Goal: Task Accomplishment & Management: Use online tool/utility

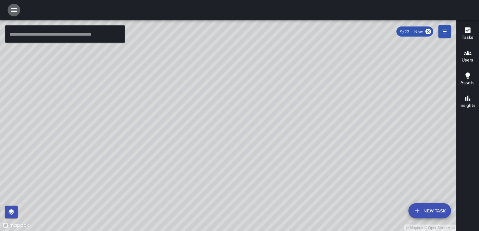
click at [16, 12] on icon "button" at bounding box center [14, 10] width 6 height 4
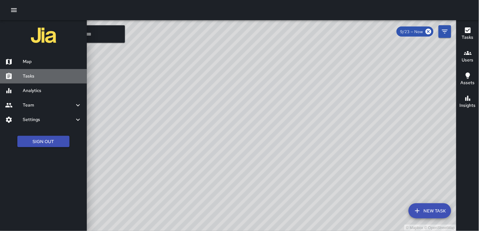
click at [30, 70] on div "Tasks" at bounding box center [43, 76] width 87 height 15
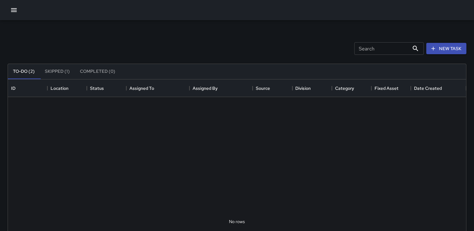
scroll to position [262, 453]
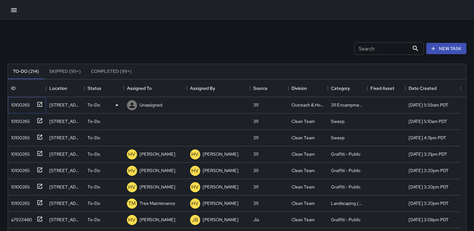
click at [17, 102] on div "10100265" at bounding box center [19, 103] width 21 height 9
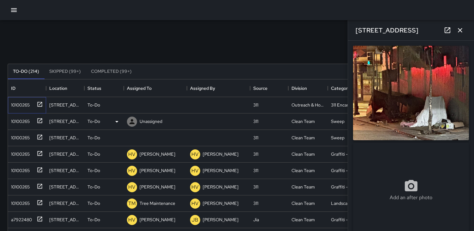
type input "**********"
click at [230, 91] on img at bounding box center [411, 93] width 116 height 95
drag, startPoint x: 392, startPoint y: 91, endPoint x: 388, endPoint y: 94, distance: 4.5
click at [20, 103] on div "10100265" at bounding box center [19, 103] width 21 height 9
click at [132, 104] on icon at bounding box center [131, 105] width 5 height 5
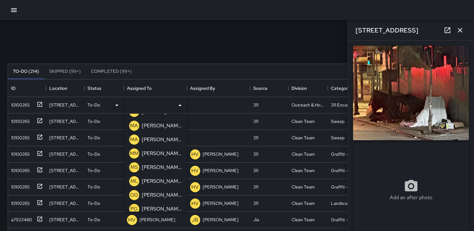
scroll to position [175, 0]
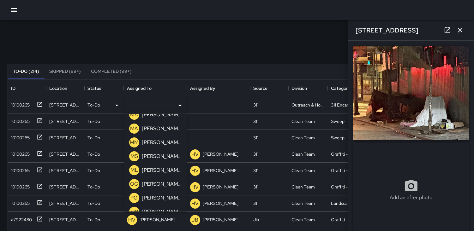
click at [133, 168] on p "ML" at bounding box center [134, 171] width 8 height 8
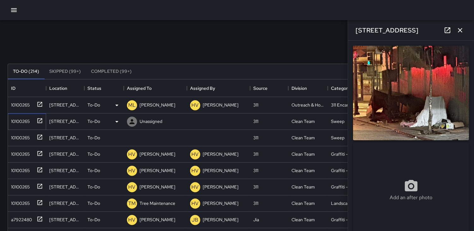
click at [21, 115] on div "10100265" at bounding box center [27, 122] width 38 height 16
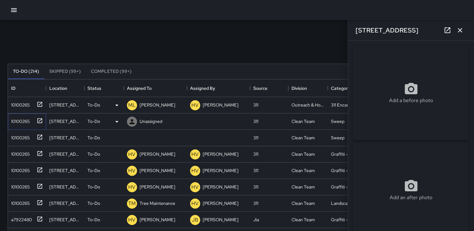
type input "**********"
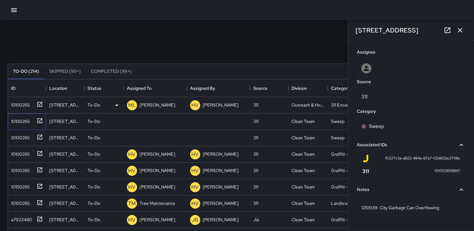
scroll to position [335, 0]
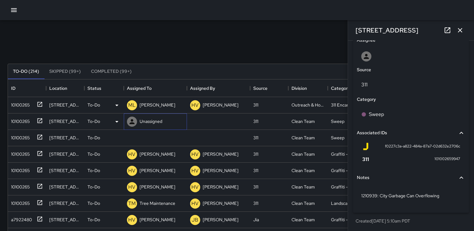
click at [131, 123] on icon at bounding box center [131, 121] width 5 height 5
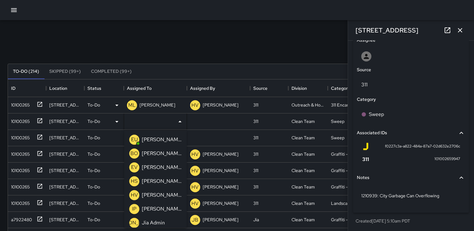
click at [133, 195] on p "HV" at bounding box center [134, 196] width 7 height 8
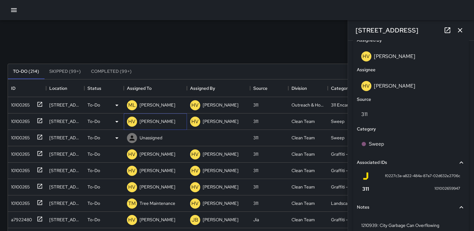
scroll to position [365, 0]
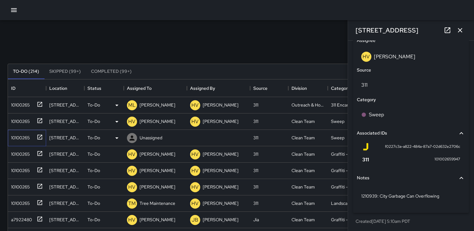
click at [17, 137] on div "10100265" at bounding box center [19, 136] width 21 height 9
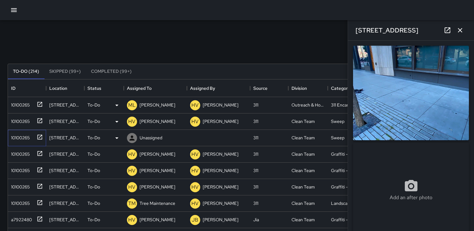
type input "**********"
click at [130, 137] on icon at bounding box center [132, 138] width 8 height 8
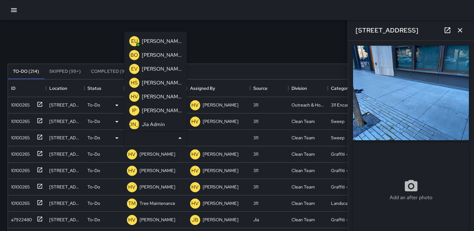
scroll to position [24, 0]
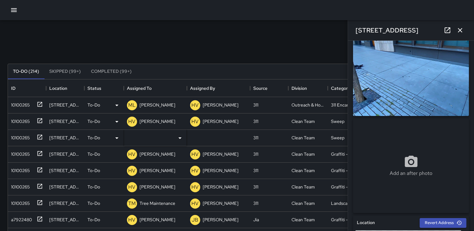
click at [217, 35] on div "Search Search New Task" at bounding box center [236, 48] width 461 height 33
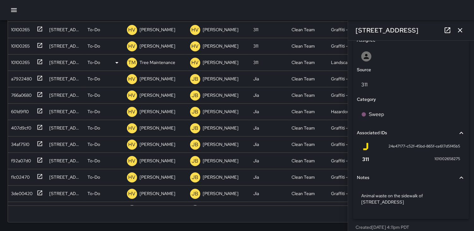
scroll to position [1, 0]
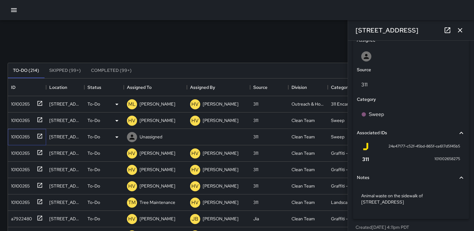
click at [17, 134] on div "10100265" at bounding box center [19, 135] width 21 height 9
click at [0, 0] on icon at bounding box center [0, 0] width 0 height 0
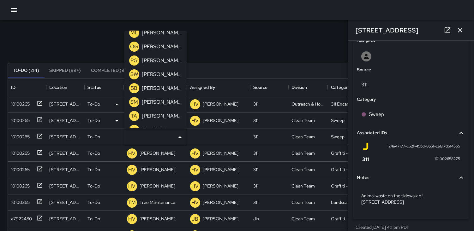
scroll to position [240, 0]
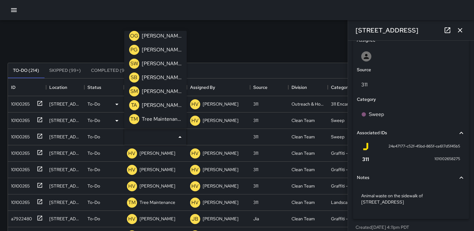
click at [134, 106] on p "TA" at bounding box center [134, 105] width 6 height 8
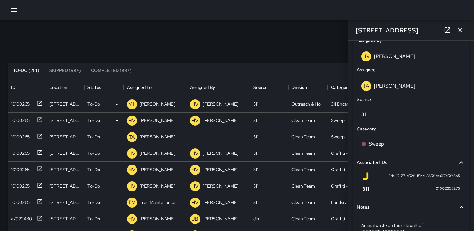
scroll to position [365, 0]
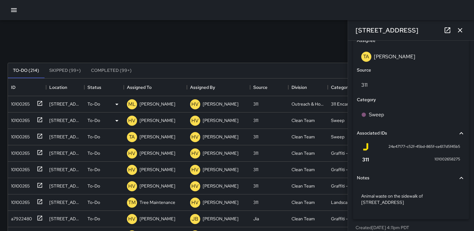
click at [230, 32] on div "Search Search New Task" at bounding box center [236, 47] width 461 height 33
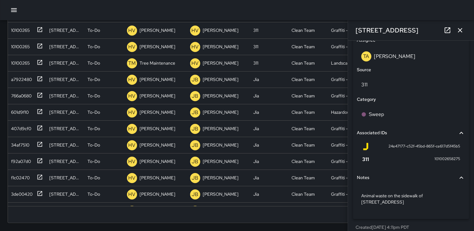
scroll to position [141, 0]
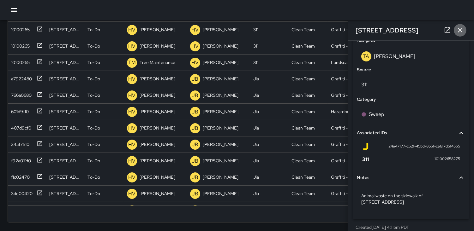
click at [230, 30] on icon "button" at bounding box center [460, 31] width 8 height 8
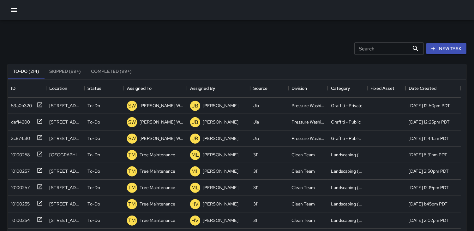
scroll to position [1262, 0]
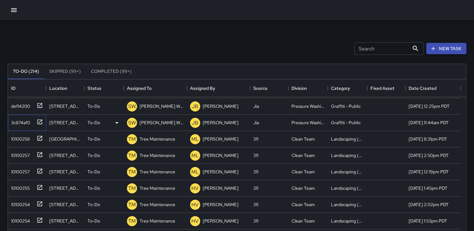
click at [19, 122] on div "3c874af0" at bounding box center [19, 121] width 21 height 9
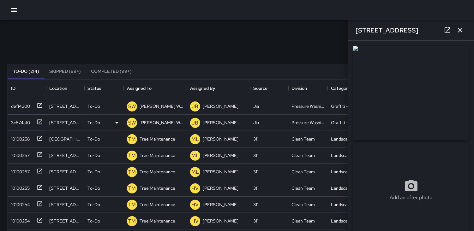
type input "**********"
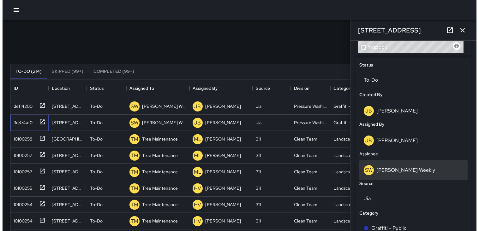
scroll to position [316, 0]
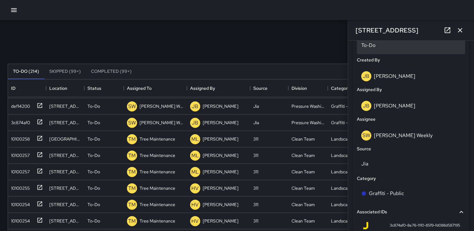
click at [230, 43] on p "To-Do" at bounding box center [410, 46] width 99 height 8
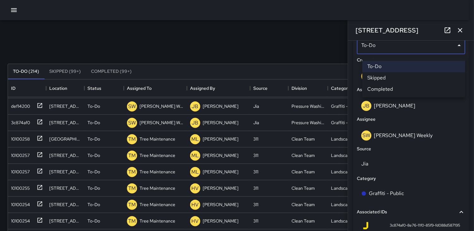
scroll to position [311, 0]
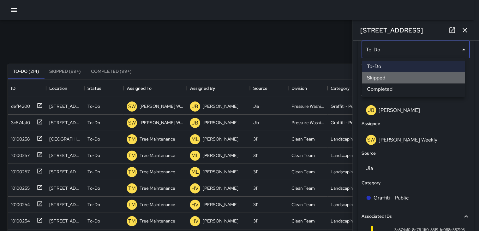
click at [230, 77] on li "Skipped" at bounding box center [413, 77] width 103 height 11
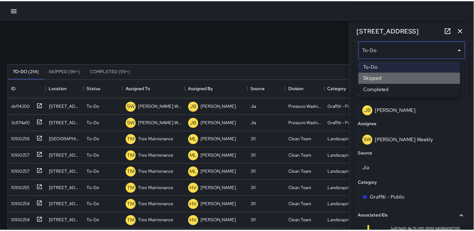
scroll to position [5, 5]
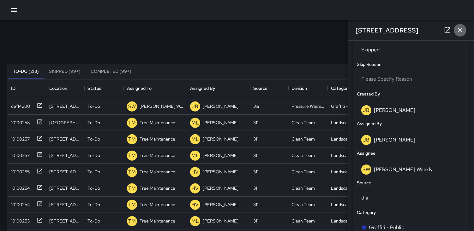
click at [230, 27] on icon "button" at bounding box center [460, 31] width 8 height 8
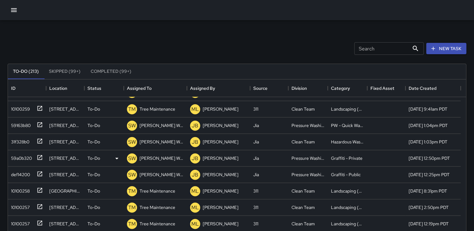
scroll to position [1192, 0]
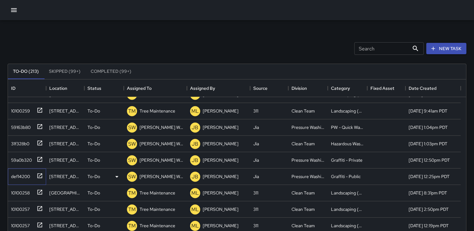
click at [21, 176] on div "def14200" at bounding box center [19, 175] width 21 height 9
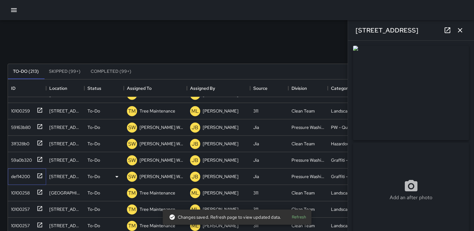
type input "**********"
click at [25, 159] on div "59a0b320" at bounding box center [20, 159] width 23 height 9
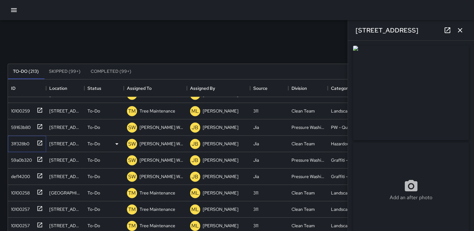
click at [16, 138] on div "31f328b0" at bounding box center [26, 143] width 34 height 10
click at [25, 127] on div "59163b80" at bounding box center [20, 126] width 22 height 9
type input "**********"
click at [21, 110] on div "10100259" at bounding box center [19, 109] width 21 height 9
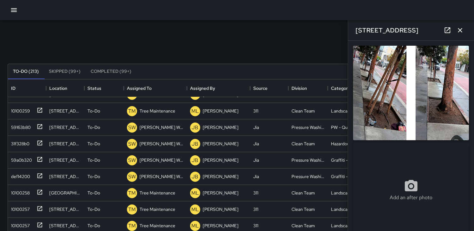
click at [230, 28] on icon "button" at bounding box center [460, 31] width 8 height 8
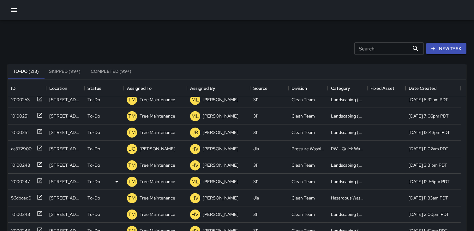
scroll to position [1391, 0]
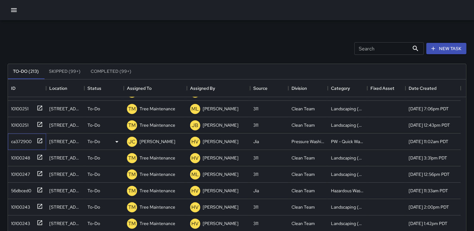
click at [12, 143] on div "ca372900" at bounding box center [20, 140] width 23 height 9
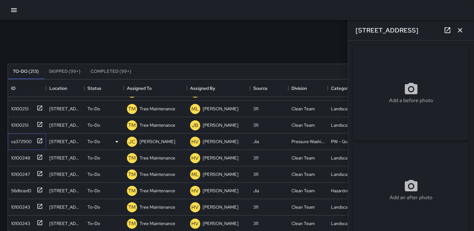
type input "**********"
click at [230, 30] on icon "button" at bounding box center [460, 31] width 8 height 8
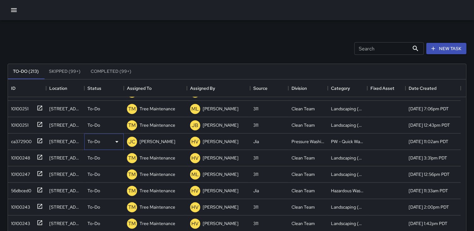
click at [116, 140] on icon at bounding box center [117, 142] width 8 height 8
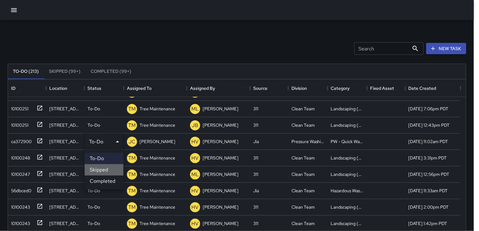
click at [110, 171] on li "Skipped" at bounding box center [104, 169] width 39 height 11
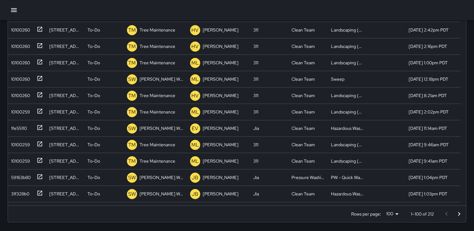
scroll to position [970, 0]
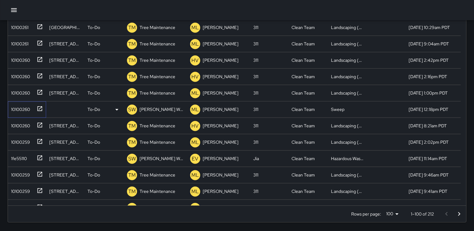
click at [17, 104] on div "10100260" at bounding box center [19, 108] width 21 height 9
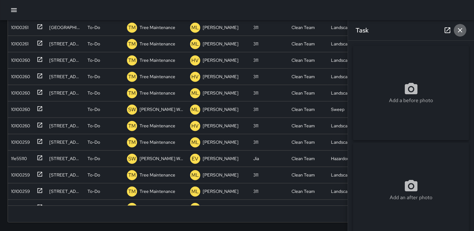
click at [230, 31] on icon "button" at bounding box center [460, 30] width 4 height 4
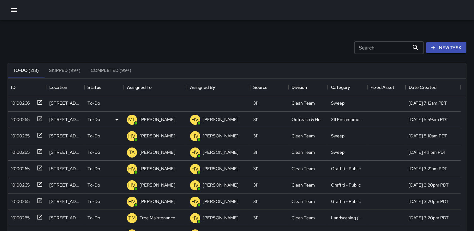
scroll to position [0, 0]
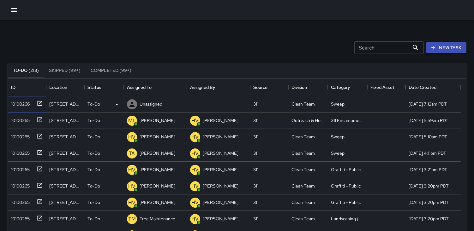
click at [21, 105] on div "10100266" at bounding box center [19, 102] width 21 height 9
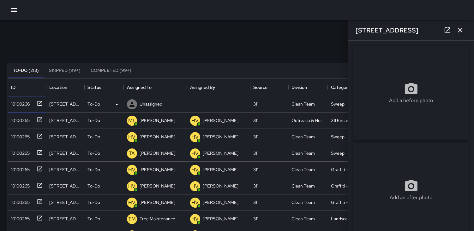
type input "**********"
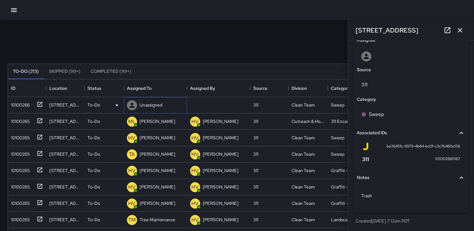
click at [133, 104] on icon at bounding box center [131, 105] width 5 height 5
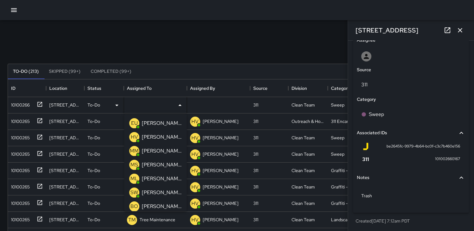
click at [134, 152] on p "MM" at bounding box center [134, 151] width 9 height 8
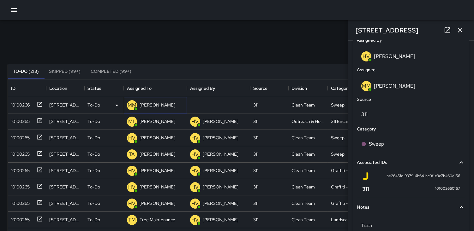
scroll to position [365, 0]
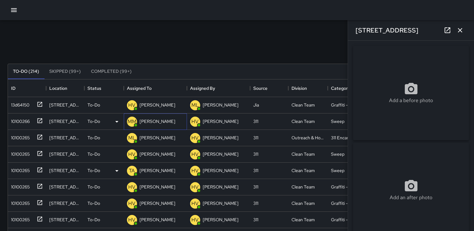
type input "**********"
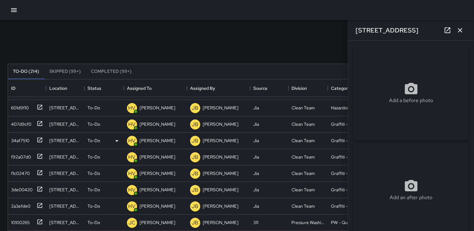
scroll to position [2, 0]
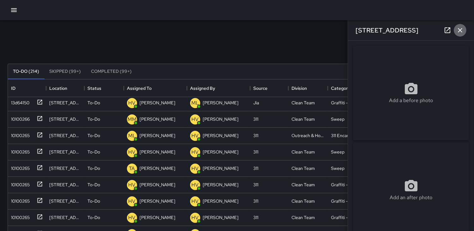
click at [230, 30] on icon "button" at bounding box center [460, 31] width 8 height 8
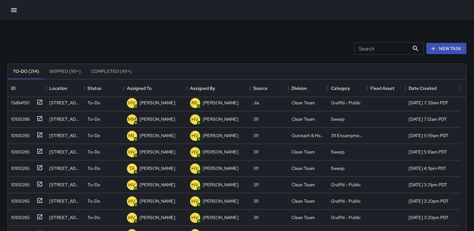
click at [230, 48] on input "Search" at bounding box center [381, 48] width 55 height 13
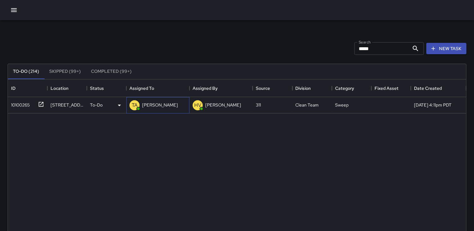
click at [130, 105] on div "TA" at bounding box center [134, 105] width 10 height 10
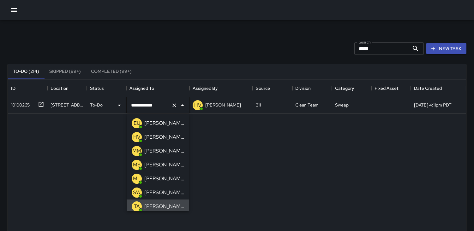
scroll to position [2, 0]
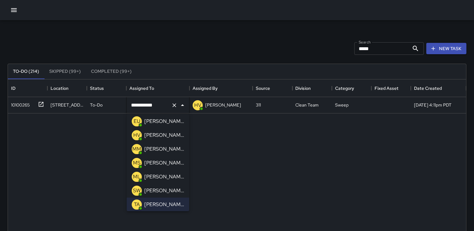
click at [138, 162] on p "MS" at bounding box center [137, 163] width 8 height 8
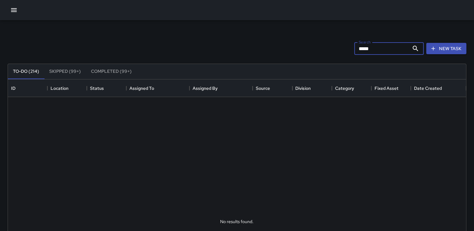
click at [230, 45] on input "*****" at bounding box center [381, 48] width 55 height 13
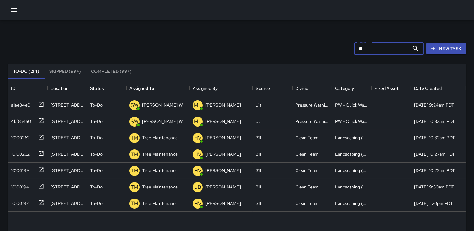
type input "*"
